Goal: Check status: Check status

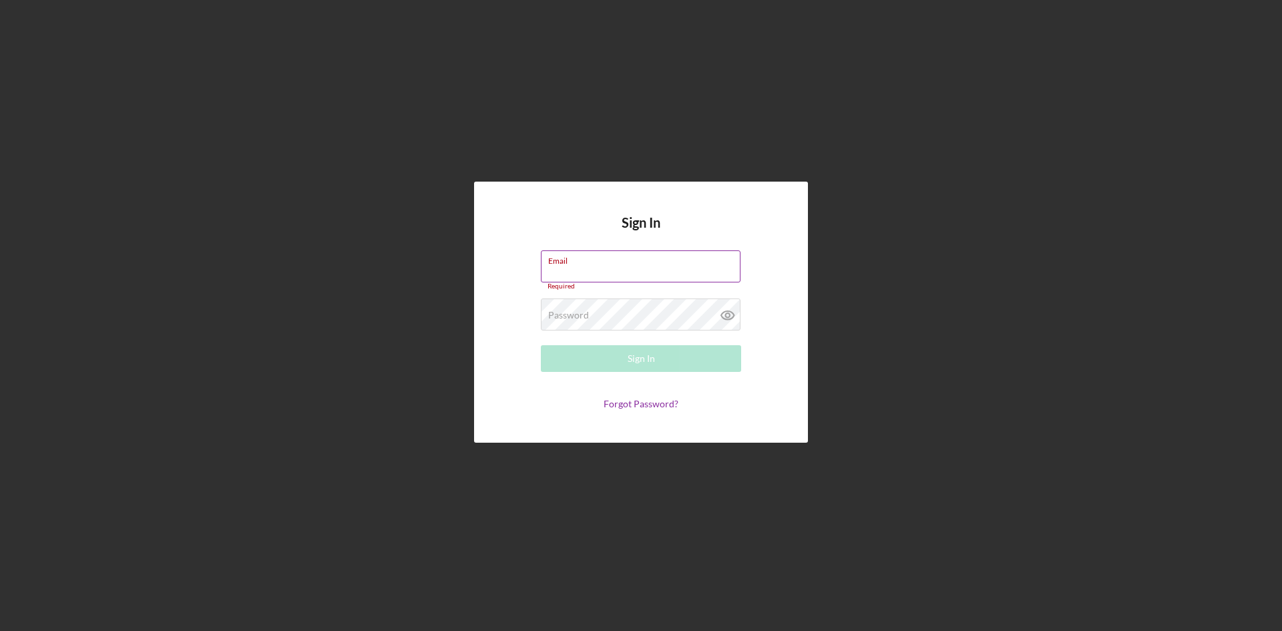
click at [607, 262] on label "Email" at bounding box center [644, 258] width 192 height 15
click at [607, 262] on input "Email" at bounding box center [641, 266] width 200 height 32
type input "[EMAIL_ADDRESS][DOMAIN_NAME]"
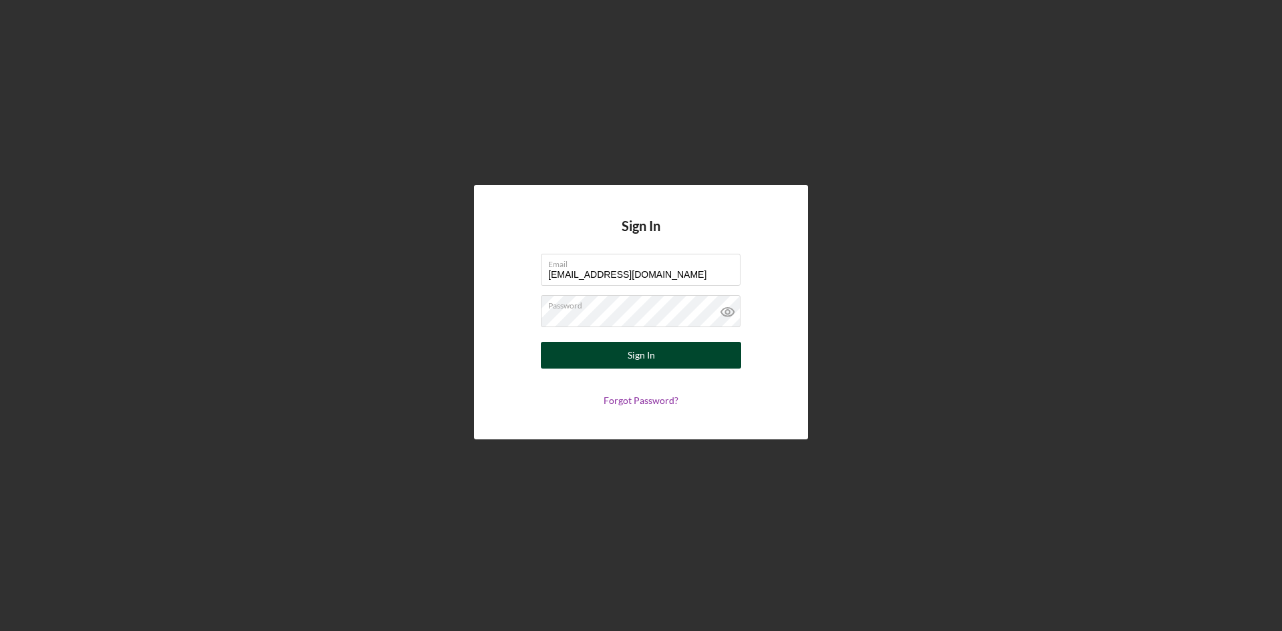
click at [643, 352] on div "Sign In" at bounding box center [640, 355] width 27 height 27
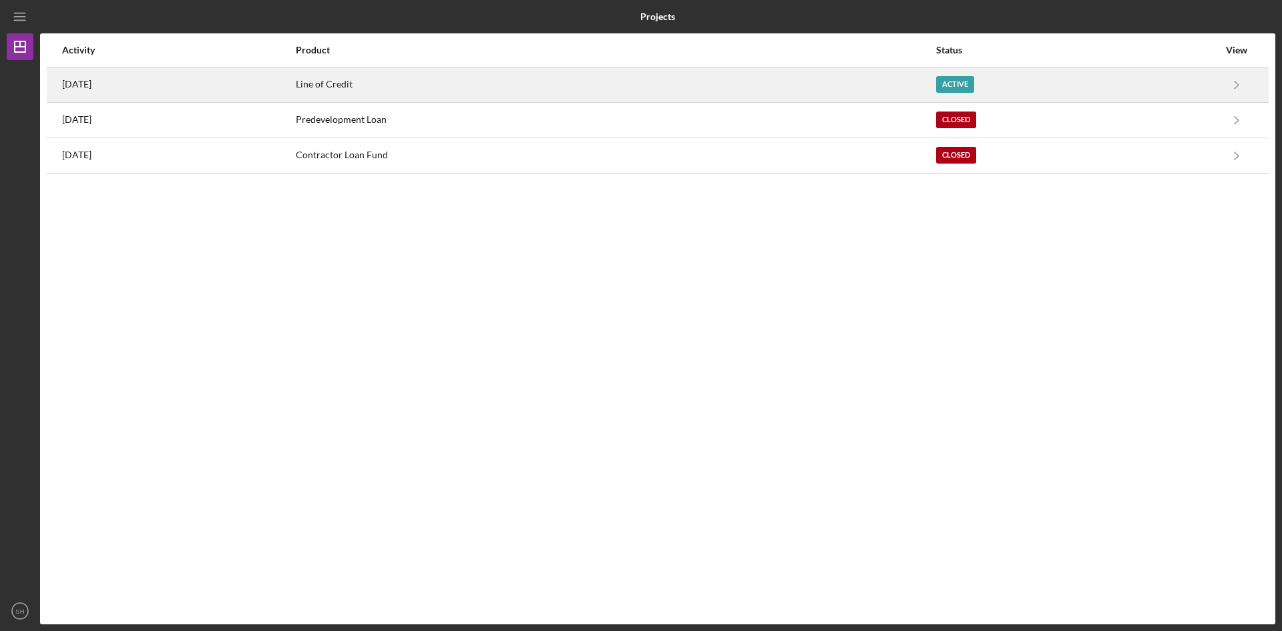
click at [392, 82] on div "Line of Credit" at bounding box center [615, 84] width 639 height 33
